Goal: Transaction & Acquisition: Purchase product/service

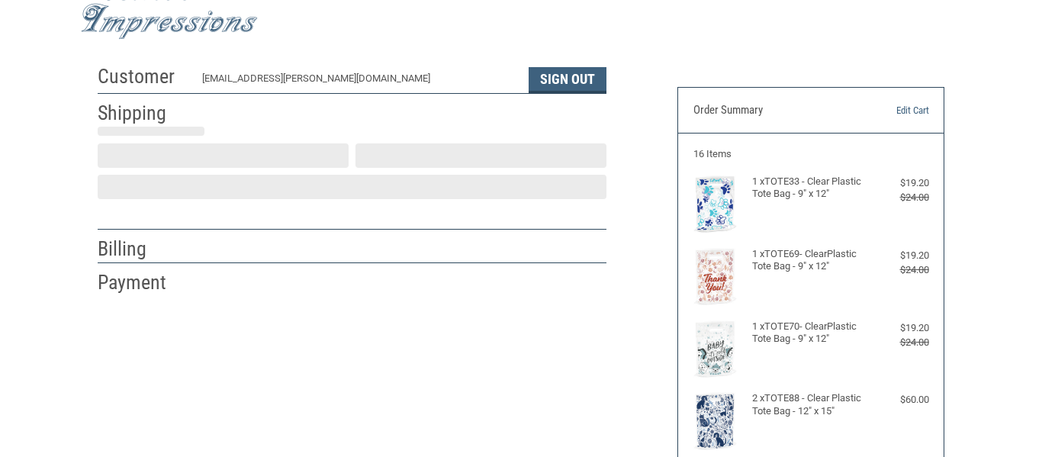
scroll to position [47, 0]
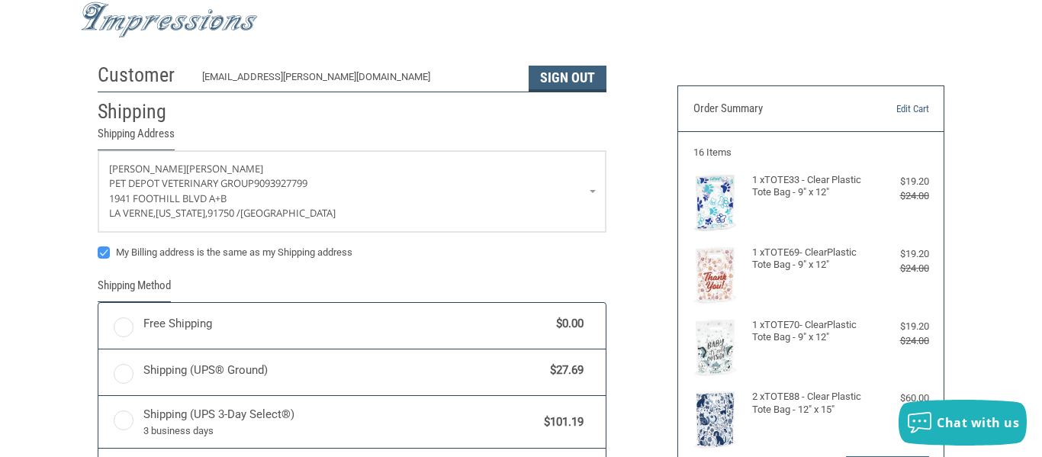
radio input "true"
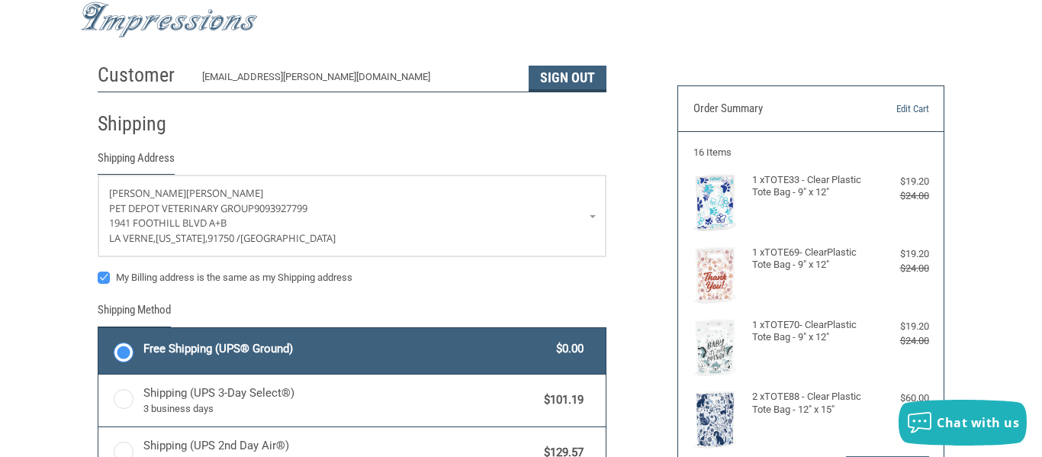
click at [101, 280] on label "My Billing address is the same as my Shipping address" at bounding box center [352, 277] width 509 height 12
click at [98, 271] on input "My Billing address is the same as my Shipping address" at bounding box center [98, 270] width 1 height 1
checkbox input "false"
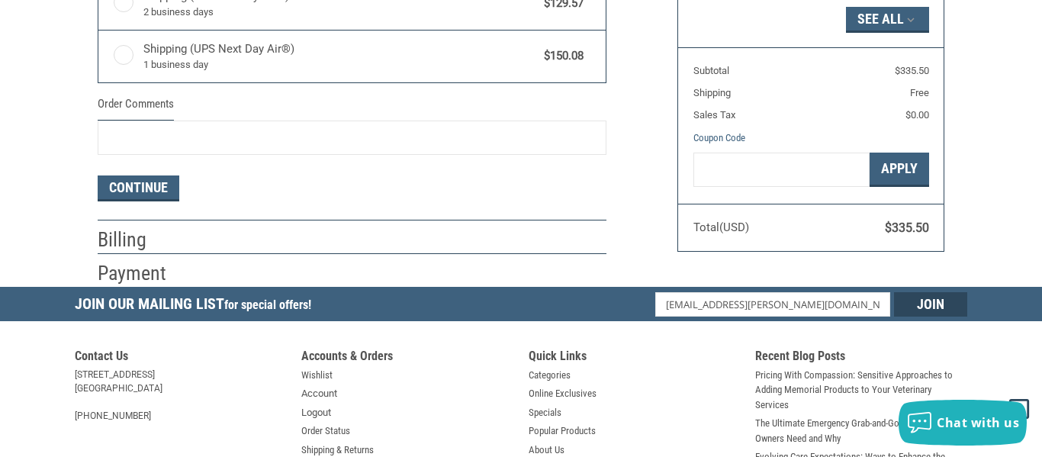
scroll to position [550, 0]
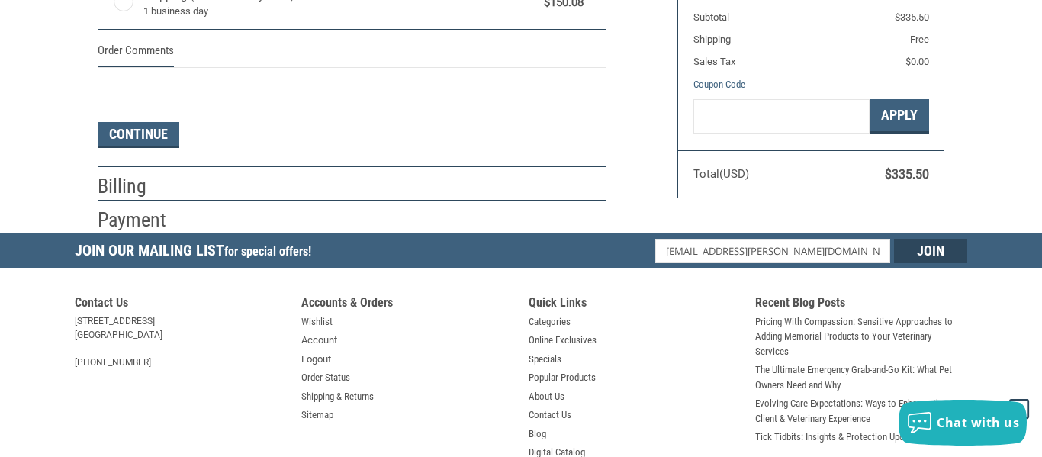
click at [123, 174] on h2 "Billing" at bounding box center [142, 186] width 89 height 25
click at [181, 181] on h2 "Billing" at bounding box center [142, 186] width 89 height 25
click at [149, 133] on button "Continue" at bounding box center [139, 135] width 82 height 26
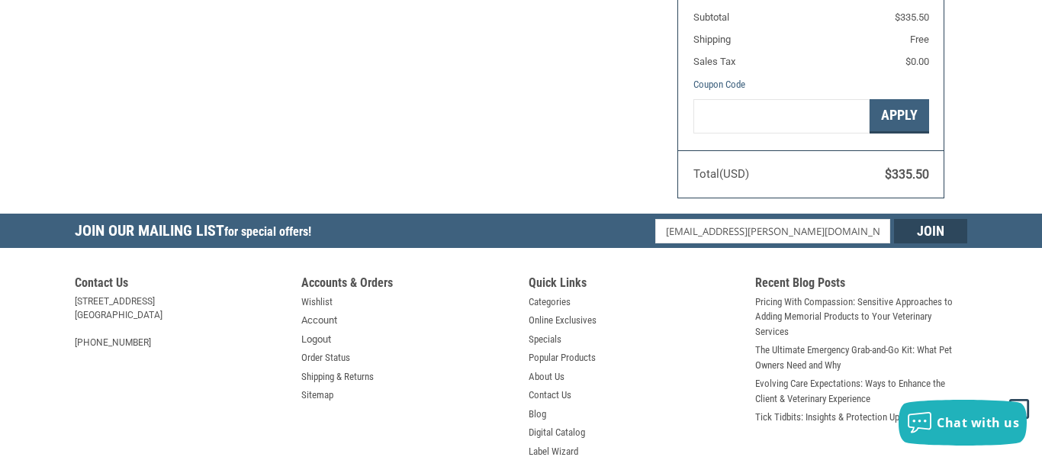
select select "US"
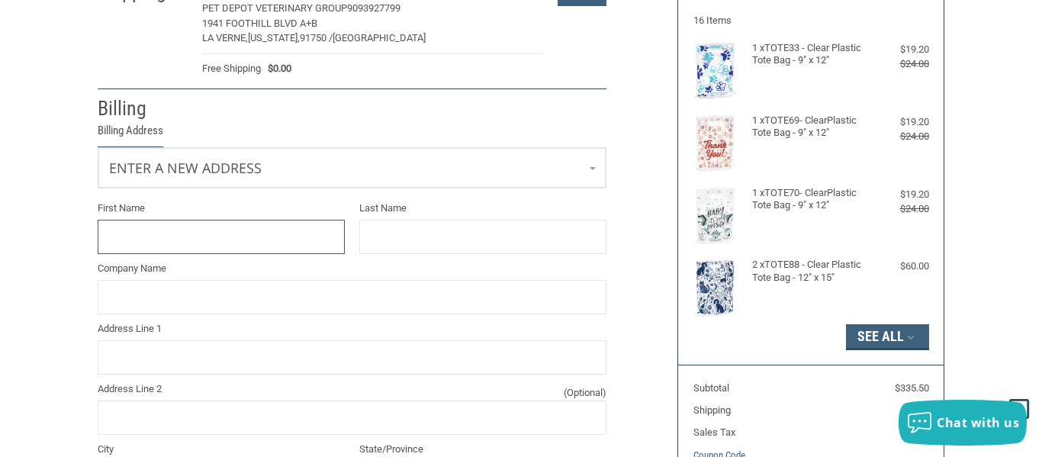
scroll to position [177, 0]
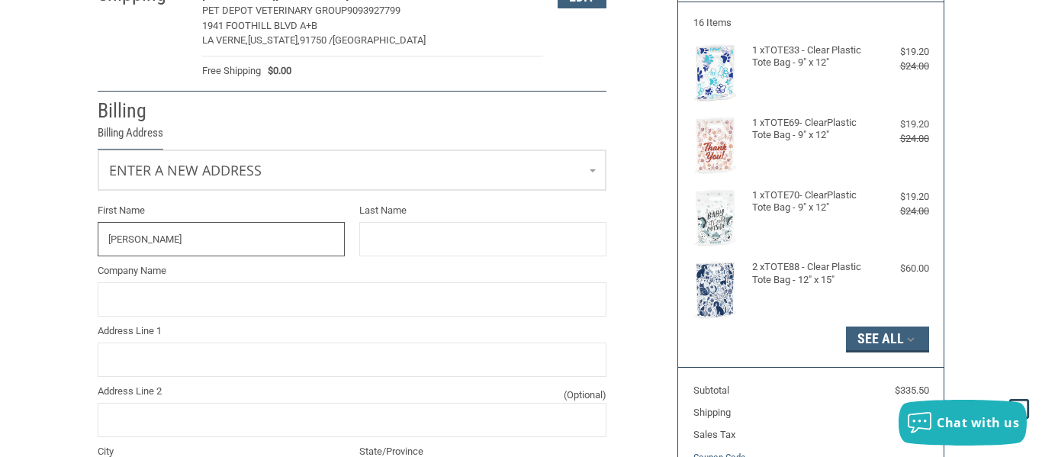
type input "[PERSON_NAME]"
type input "PET DEPOT VET GROUP"
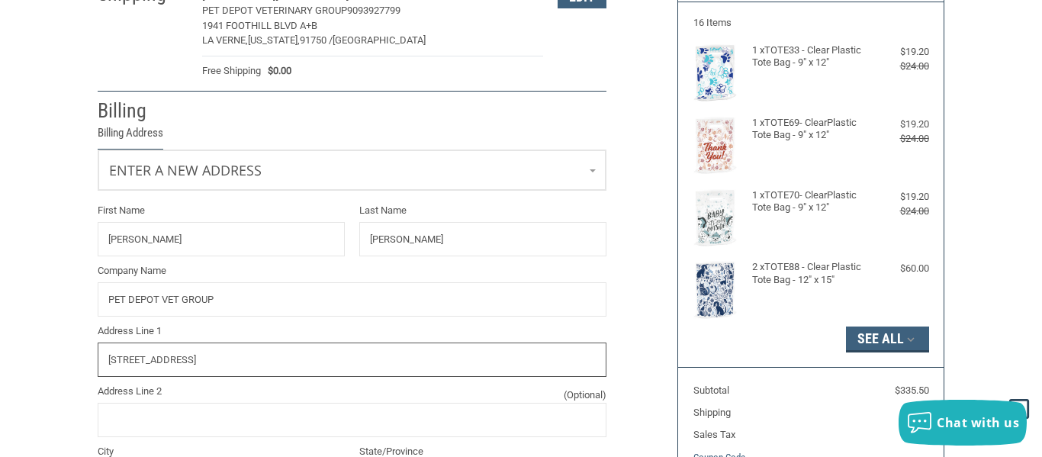
type input "[STREET_ADDRESS]"
type input "UNIT 101"
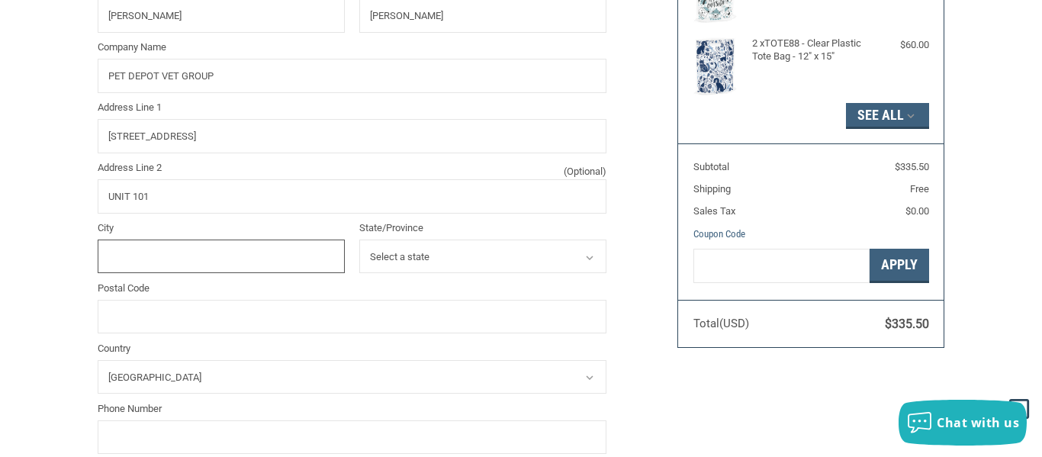
scroll to position [429, 0]
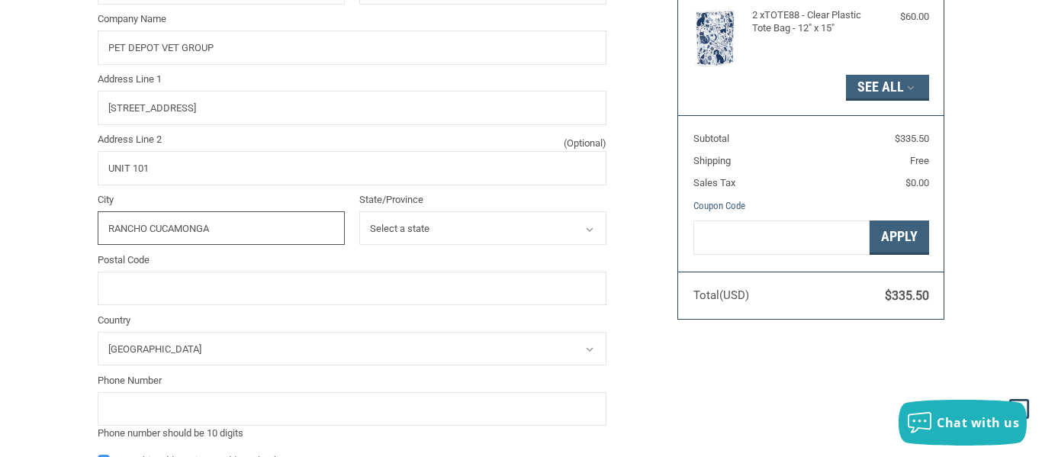
type input "RANCHO CUCAMONGA"
select select "CA"
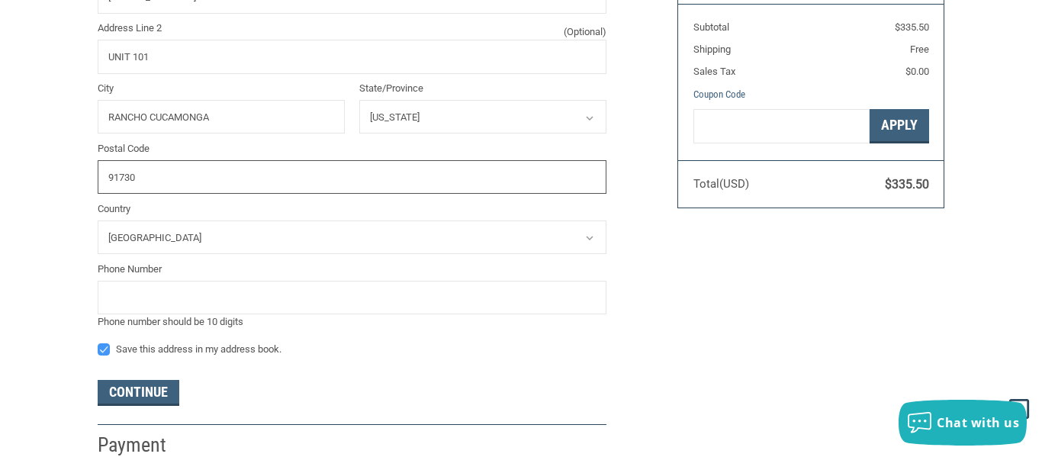
scroll to position [587, 0]
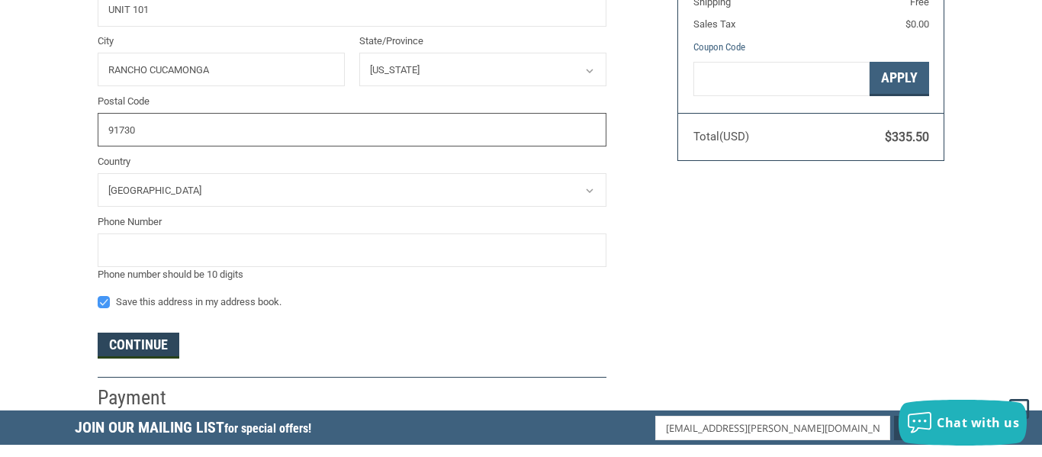
type input "91730"
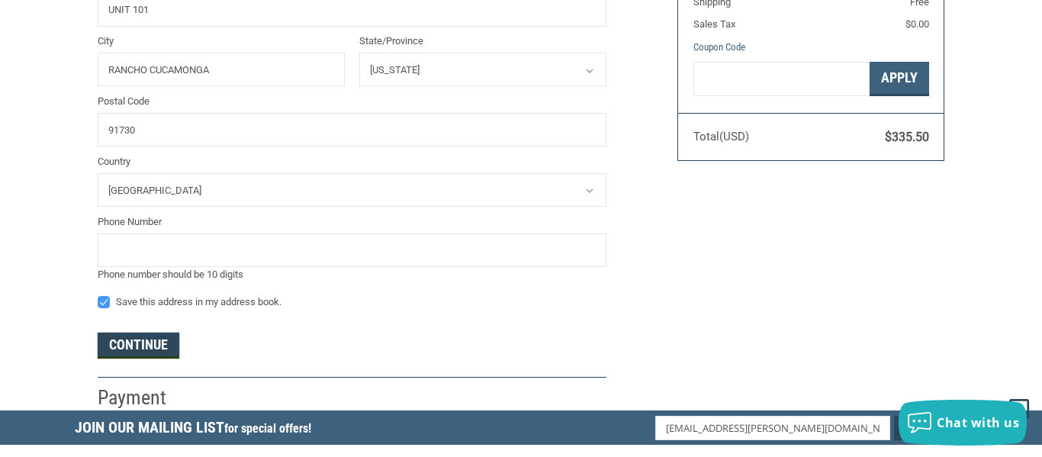
click at [127, 346] on button "Continue" at bounding box center [139, 345] width 82 height 26
click at [247, 250] on input "tel" at bounding box center [352, 250] width 509 height 34
type input "3233467910"
click at [131, 350] on button "Continue" at bounding box center [139, 345] width 82 height 26
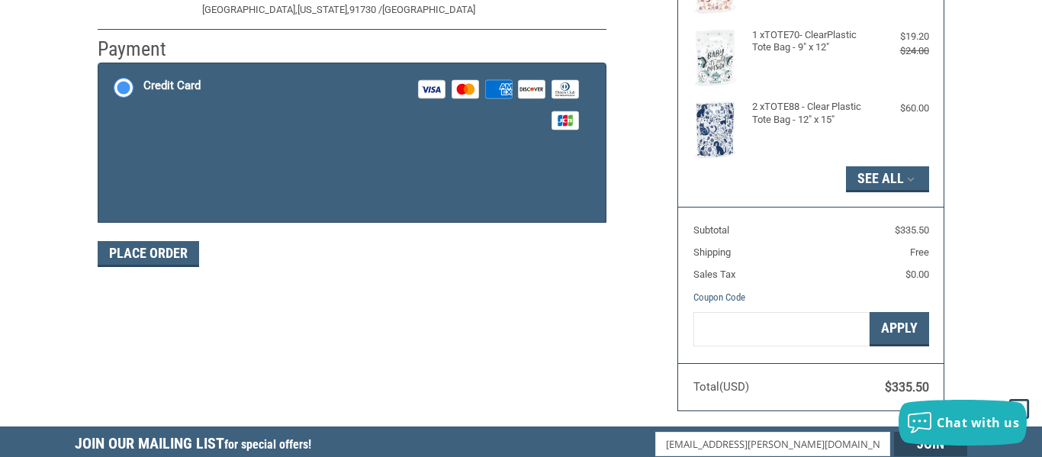
scroll to position [275, 0]
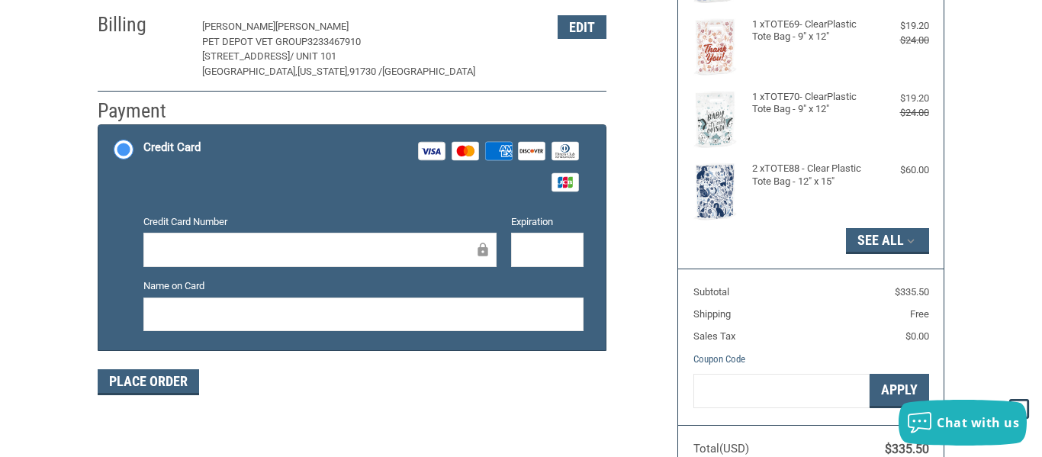
click at [320, 260] on div at bounding box center [319, 250] width 353 height 34
click at [413, 323] on div at bounding box center [363, 314] width 440 height 34
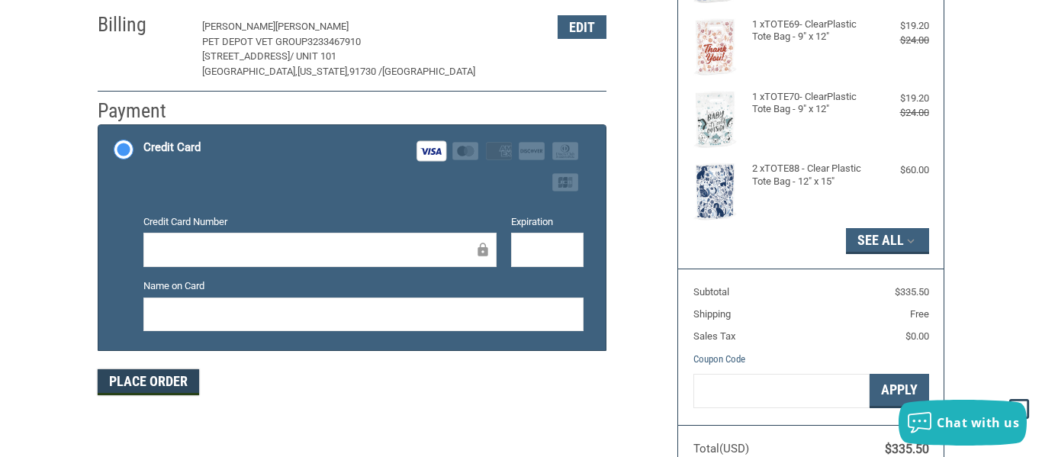
click at [162, 377] on button "Place Order" at bounding box center [148, 382] width 101 height 26
